Goal: Find specific page/section: Find specific page/section

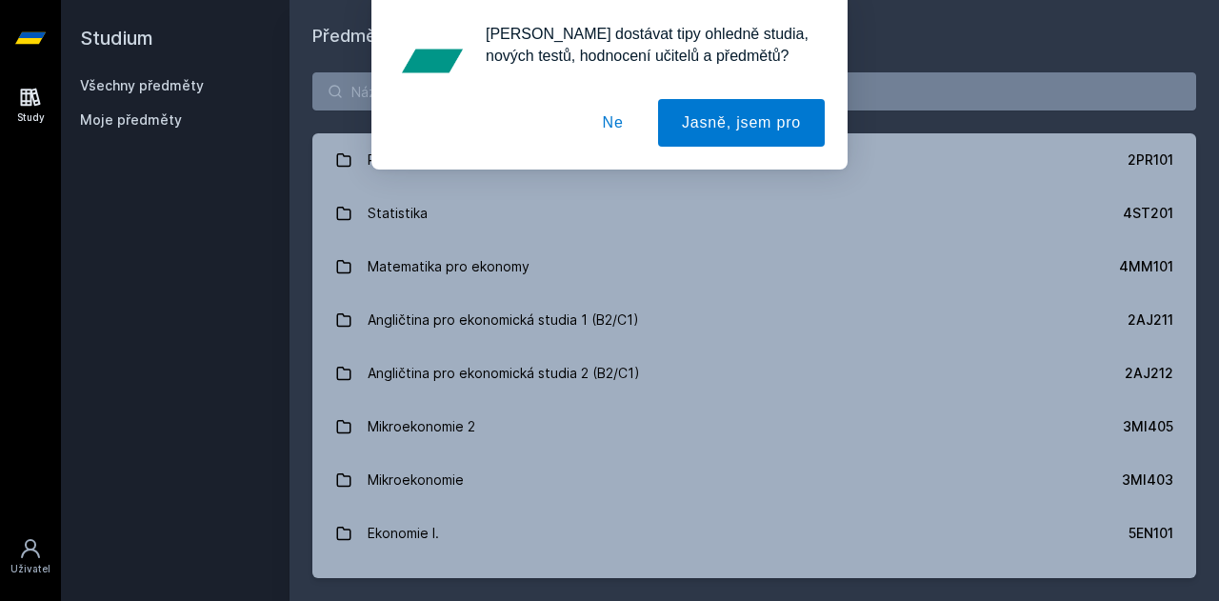
click at [616, 123] on button "Ne" at bounding box center [613, 123] width 69 height 48
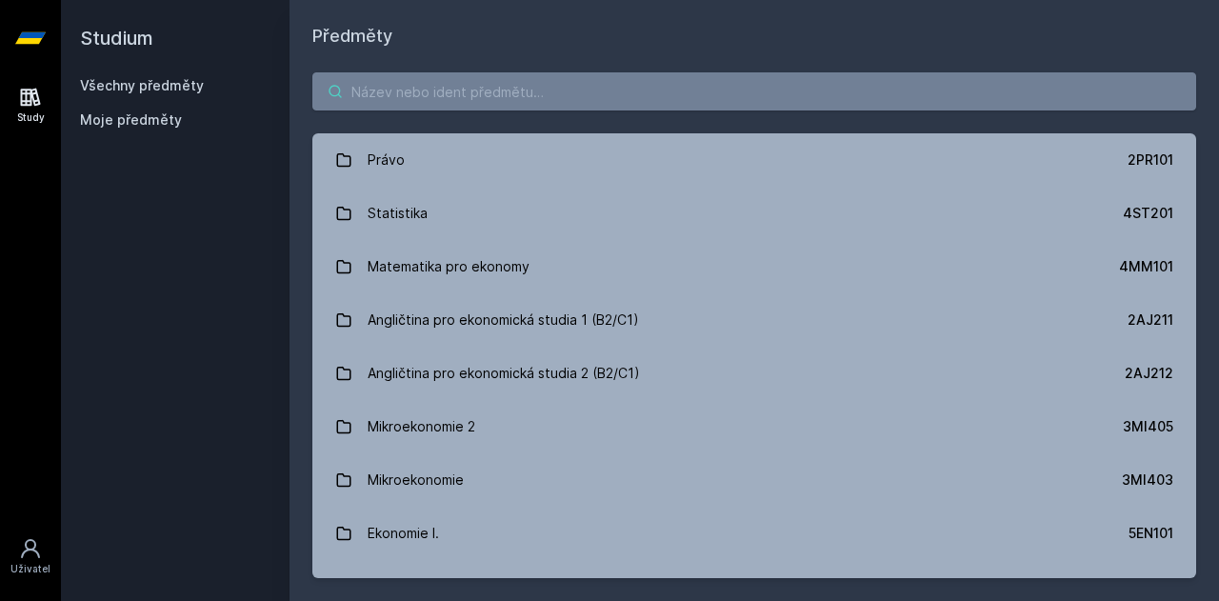
click at [525, 85] on input "search" at bounding box center [753, 91] width 883 height 38
click at [129, 117] on span "Moje předměty" at bounding box center [131, 119] width 102 height 19
click at [135, 125] on span "Moje předměty" at bounding box center [131, 119] width 102 height 19
click at [119, 77] on link "Všechny předměty" at bounding box center [142, 85] width 124 height 16
click at [124, 130] on div "Moje předměty" at bounding box center [175, 123] width 190 height 27
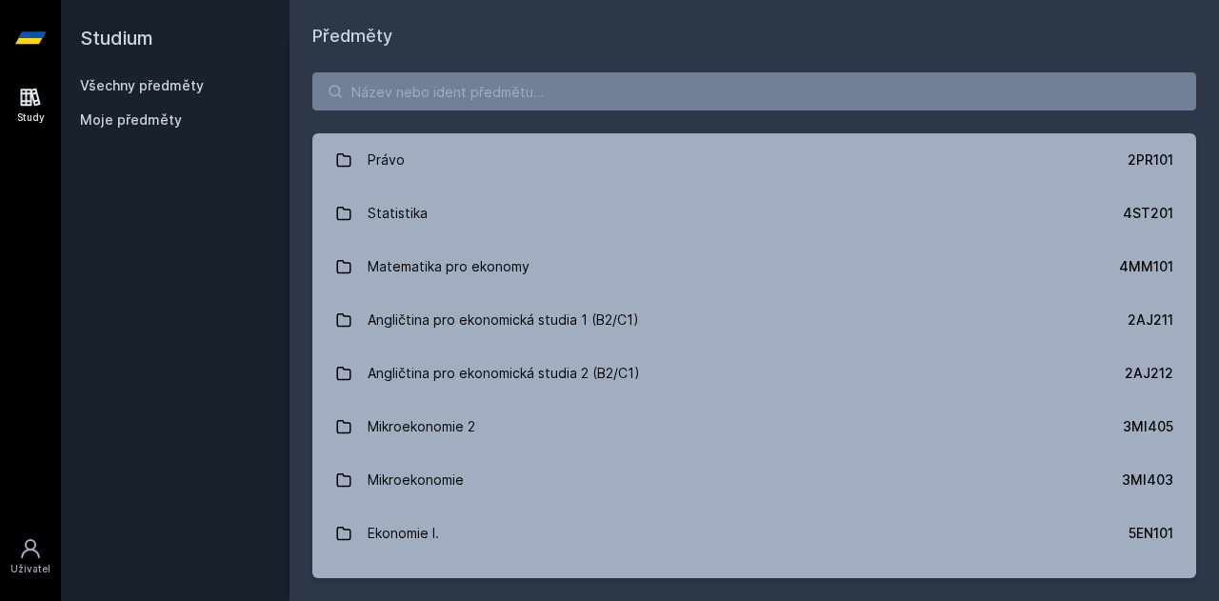
click at [129, 125] on span "Moje předměty" at bounding box center [131, 119] width 102 height 19
click at [385, 99] on input "search" at bounding box center [753, 91] width 883 height 38
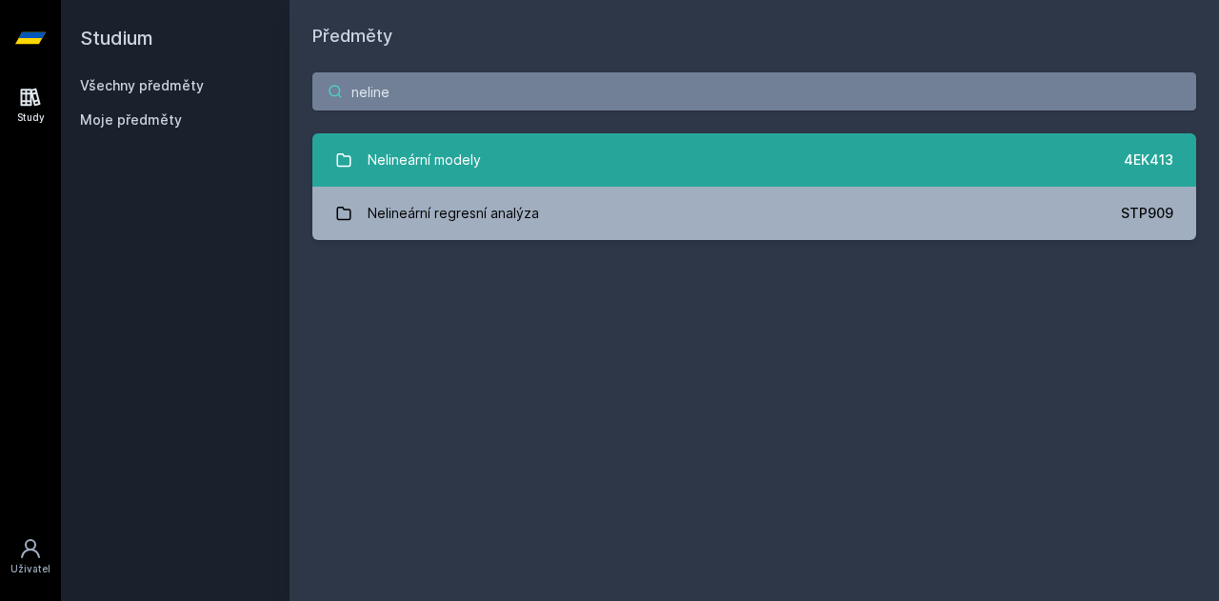
type input "neline"
click at [489, 165] on link "Nelineární modely 4EK413" at bounding box center [753, 159] width 883 height 53
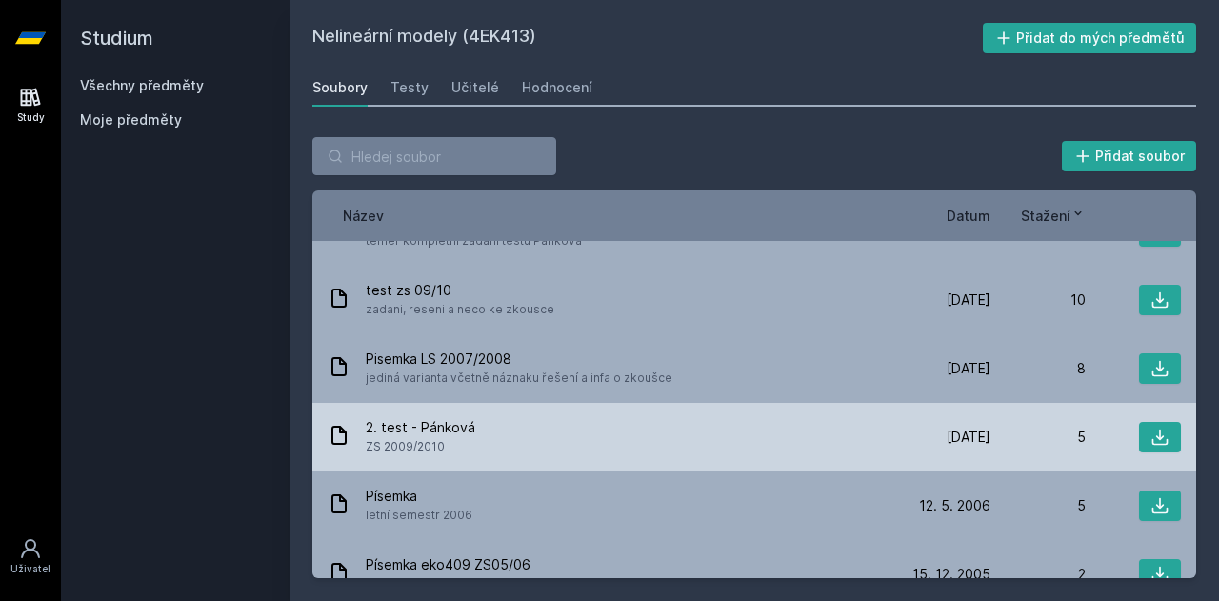
scroll to position [210, 0]
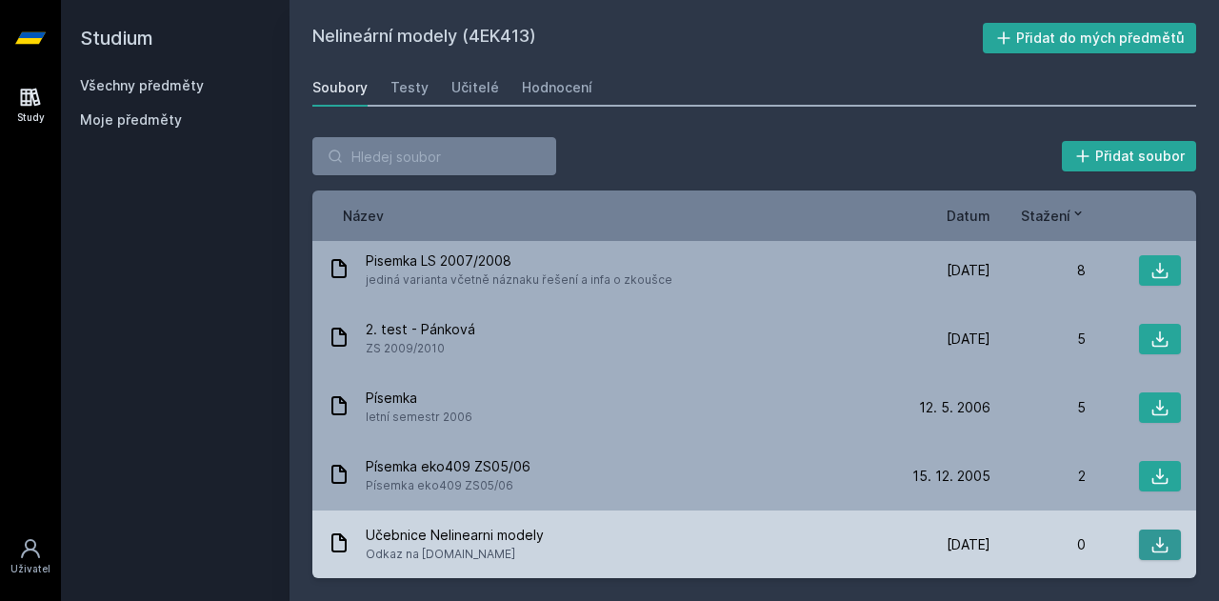
click at [1150, 539] on icon at bounding box center [1159, 544] width 19 height 19
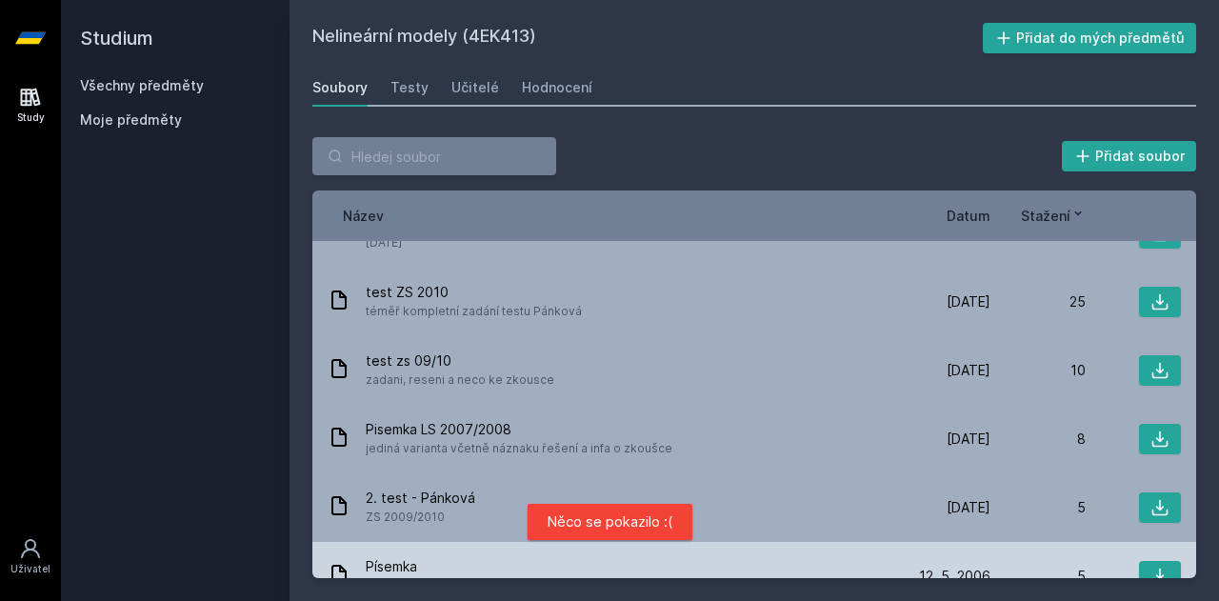
scroll to position [0, 0]
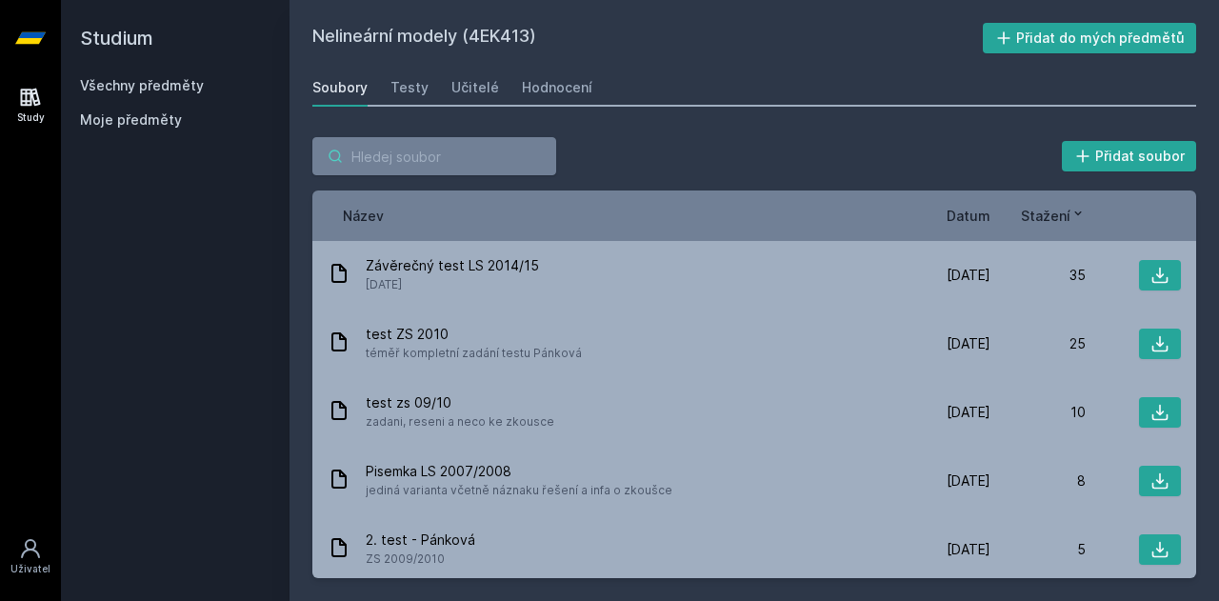
click at [394, 157] on input "search" at bounding box center [434, 156] width 244 height 38
